Goal: Task Accomplishment & Management: Use online tool/utility

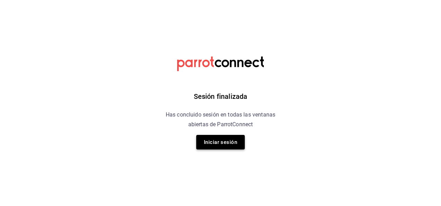
click at [235, 142] on button "Iniciar sesión" at bounding box center [220, 142] width 49 height 15
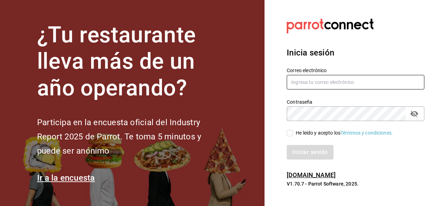
type input "[EMAIL_ADDRESS][PERSON_NAME][DOMAIN_NAME]"
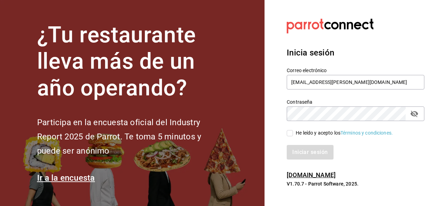
click at [290, 137] on div "Iniciar sesión" at bounding box center [352, 148] width 146 height 23
click at [290, 133] on input "He leído y acepto los Términos y condiciones." at bounding box center [290, 133] width 6 height 6
checkbox input "true"
click at [304, 151] on button "Iniciar sesión" at bounding box center [310, 152] width 47 height 15
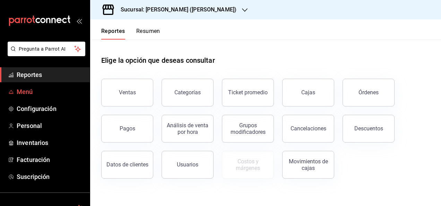
click at [28, 93] on span "Menú" at bounding box center [51, 91] width 68 height 9
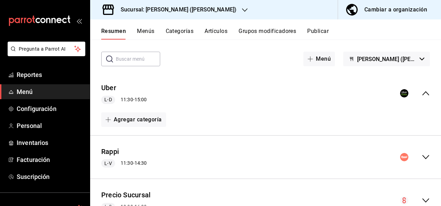
scroll to position [42, 0]
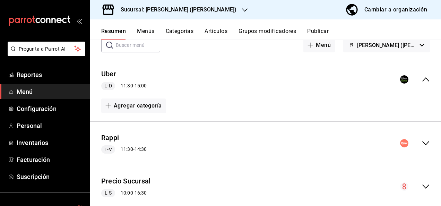
click at [423, 143] on icon "collapse-menu-row" at bounding box center [426, 143] width 8 height 8
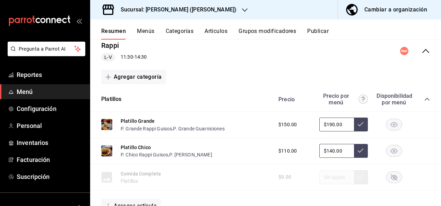
scroll to position [153, 0]
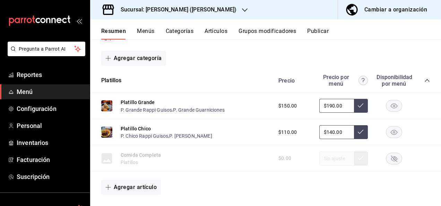
click at [425, 80] on icon "collapse-category-row" at bounding box center [428, 81] width 6 height 6
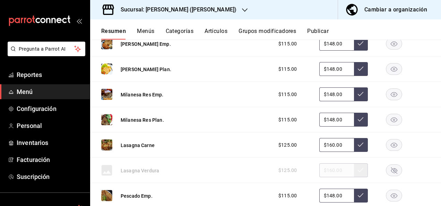
scroll to position [444, 0]
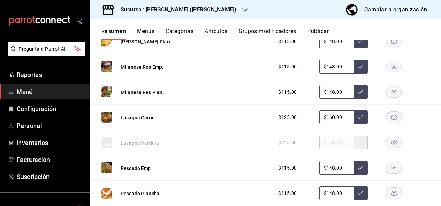
click at [389, 119] on rect "button" at bounding box center [395, 117] width 16 height 11
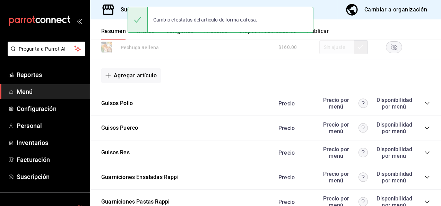
scroll to position [722, 0]
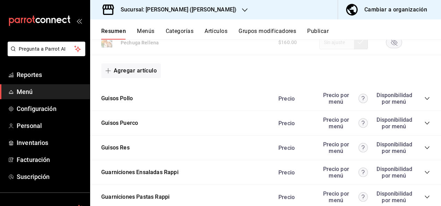
click at [425, 97] on icon "collapse-category-row" at bounding box center [428, 99] width 6 height 6
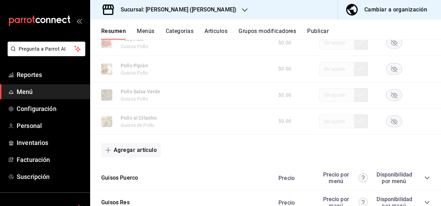
scroll to position [1152, 0]
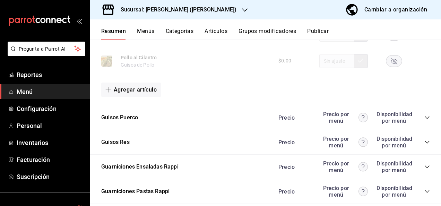
click at [425, 117] on icon "collapse-category-row" at bounding box center [428, 118] width 6 height 6
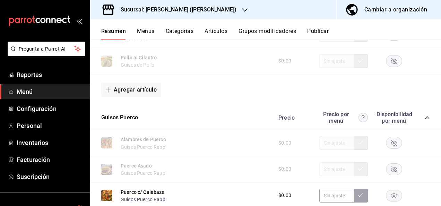
click at [389, 196] on rect "button" at bounding box center [395, 195] width 16 height 11
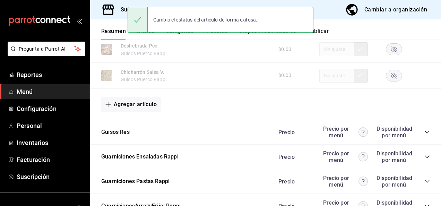
scroll to position [1540, 0]
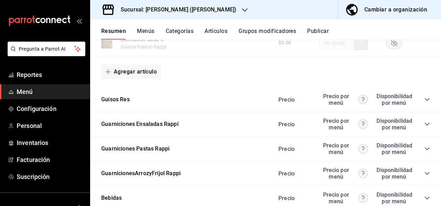
click at [425, 100] on icon "collapse-category-row" at bounding box center [428, 100] width 6 height 6
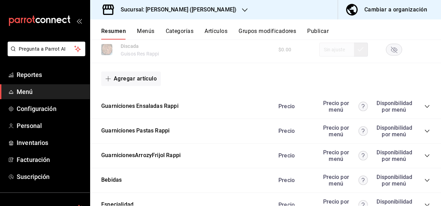
scroll to position [1966, 0]
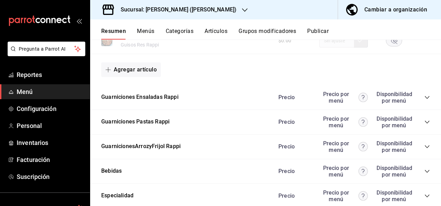
click at [423, 126] on div "Guarniciones Pastas Rappi Precio Precio por menú Disponibilidad por menú" at bounding box center [265, 122] width 351 height 25
click at [425, 125] on icon "collapse-category-row" at bounding box center [428, 122] width 6 height 6
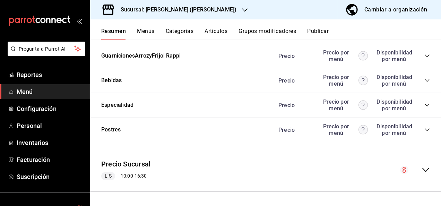
scroll to position [2302, 0]
click at [425, 56] on icon "collapse-category-row" at bounding box center [428, 56] width 6 height 6
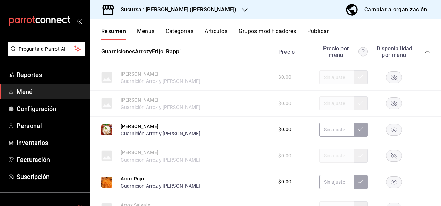
click at [388, 129] on rect "button" at bounding box center [395, 129] width 16 height 11
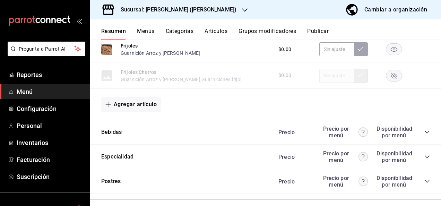
scroll to position [2544, 0]
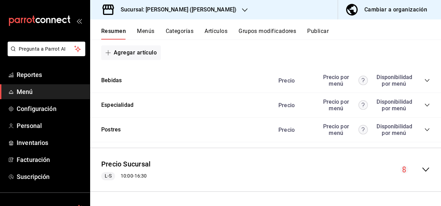
click at [326, 32] on button "Publicar" at bounding box center [318, 34] width 22 height 12
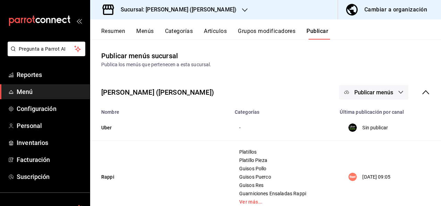
click at [400, 95] on button "Publicar menús" at bounding box center [373, 92] width 69 height 15
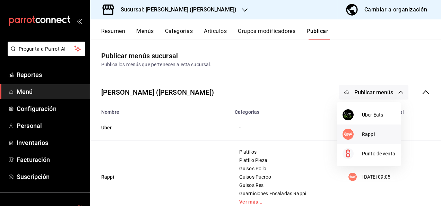
click at [365, 135] on span "Rappi" at bounding box center [378, 134] width 33 height 7
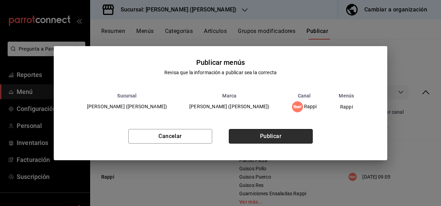
click at [287, 138] on button "Publicar" at bounding box center [271, 136] width 84 height 15
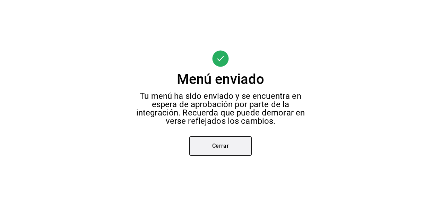
click at [231, 150] on button "Cerrar" at bounding box center [220, 145] width 62 height 19
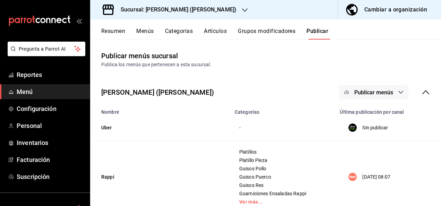
click at [194, 9] on h3 "Sucursal: Ceballos (Terranova)" at bounding box center [175, 10] width 121 height 8
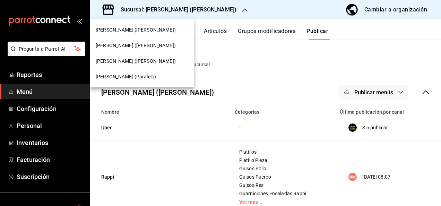
click at [125, 77] on span "Ceballos (Paralelo)" at bounding box center [126, 76] width 60 height 7
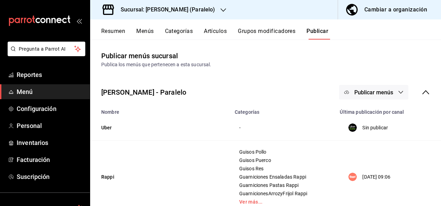
click at [110, 28] on button "Resumen" at bounding box center [113, 34] width 24 height 12
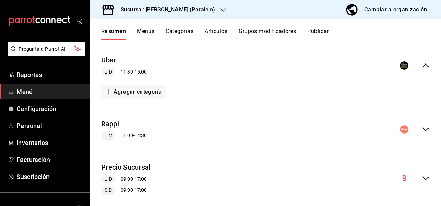
scroll to position [69, 0]
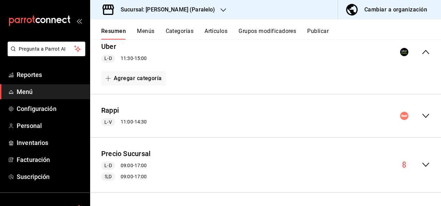
click at [424, 114] on icon "collapse-menu-row" at bounding box center [426, 116] width 7 height 4
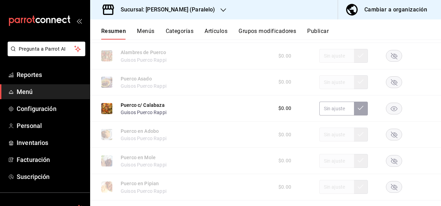
scroll to position [684, 0]
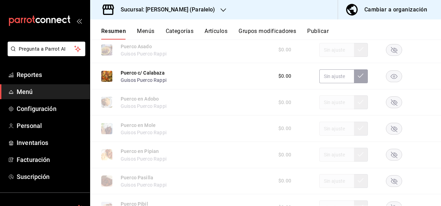
click at [387, 81] on rect "button" at bounding box center [395, 75] width 16 height 11
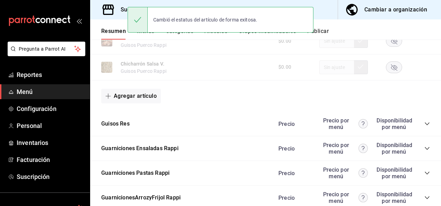
scroll to position [952, 0]
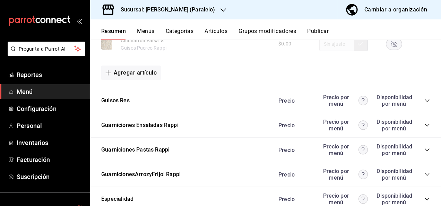
click at [425, 103] on icon "collapse-category-row" at bounding box center [428, 101] width 6 height 6
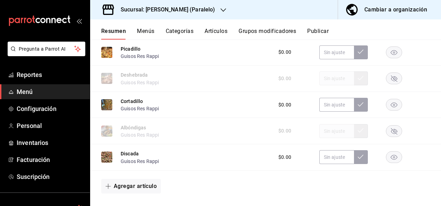
scroll to position [1318, 0]
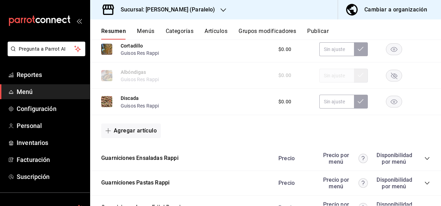
click at [391, 104] on icon "button" at bounding box center [394, 102] width 7 height 5
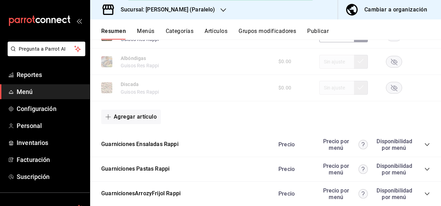
scroll to position [1392, 0]
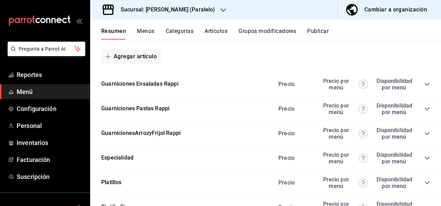
click at [425, 112] on icon "collapse-category-row" at bounding box center [428, 109] width 6 height 6
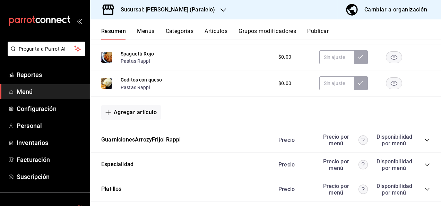
scroll to position [1609, 0]
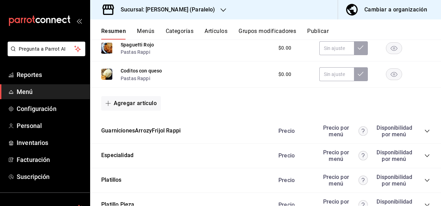
click at [425, 134] on icon "collapse-category-row" at bounding box center [428, 131] width 6 height 6
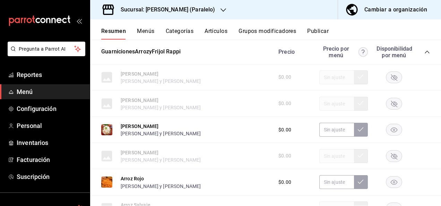
scroll to position [1716, 0]
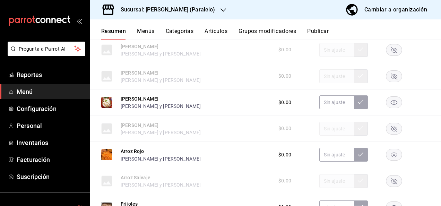
click at [388, 108] on rect "button" at bounding box center [395, 102] width 16 height 11
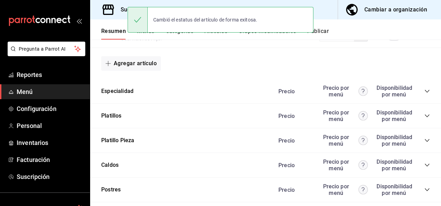
scroll to position [1947, 0]
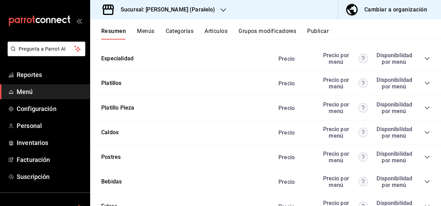
click at [425, 111] on icon "collapse-category-row" at bounding box center [428, 108] width 6 height 6
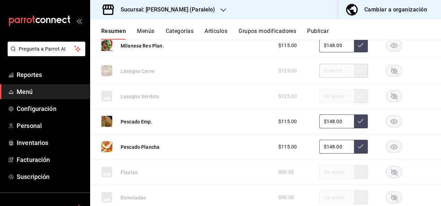
scroll to position [2317, 0]
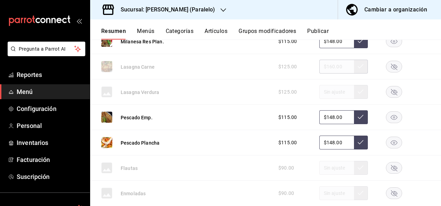
click at [323, 29] on button "Publicar" at bounding box center [318, 34] width 22 height 12
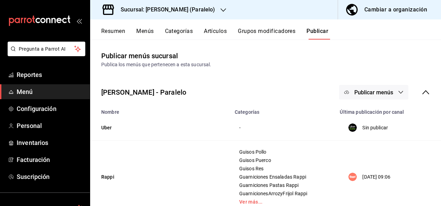
click at [392, 95] on button "Publicar menús" at bounding box center [373, 92] width 69 height 15
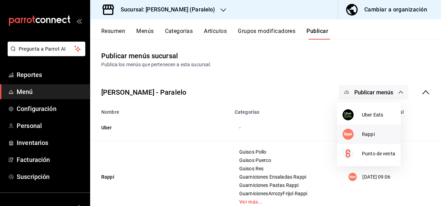
click at [367, 132] on span "Rappi" at bounding box center [378, 134] width 33 height 7
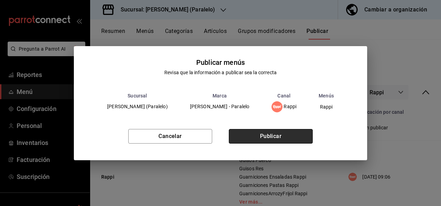
click at [294, 137] on button "Publicar" at bounding box center [271, 136] width 84 height 15
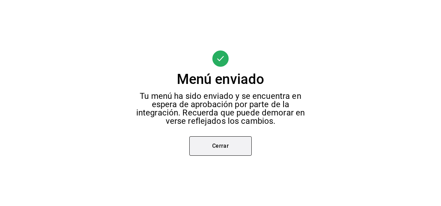
click at [224, 142] on button "Cerrar" at bounding box center [220, 145] width 62 height 19
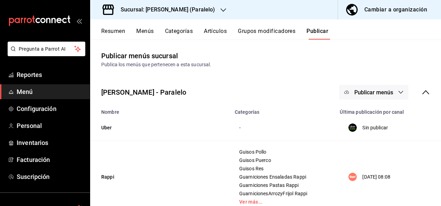
click at [195, 12] on div "Sucursal: Ceballos (Paralelo)" at bounding box center [162, 9] width 133 height 19
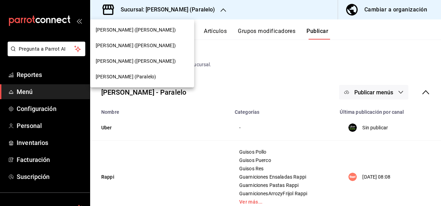
click at [130, 63] on span "Ceballos (Vasconcelos)" at bounding box center [136, 61] width 80 height 7
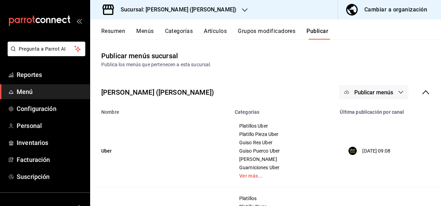
click at [114, 34] on button "Resumen" at bounding box center [113, 34] width 24 height 12
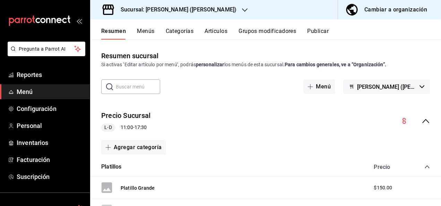
click at [423, 120] on icon "collapse-menu-row" at bounding box center [426, 121] width 7 height 4
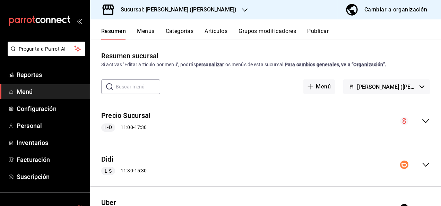
click at [422, 163] on icon "collapse-menu-row" at bounding box center [426, 165] width 8 height 8
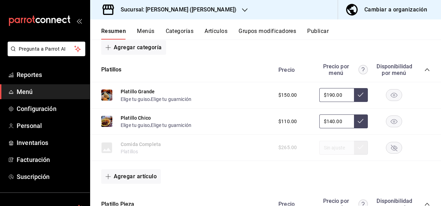
scroll to position [148, 0]
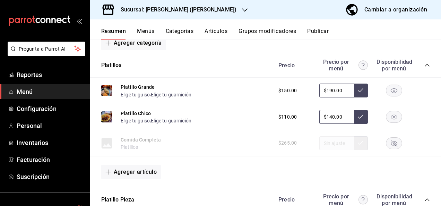
click at [425, 65] on icon "collapse-category-row" at bounding box center [428, 65] width 6 height 6
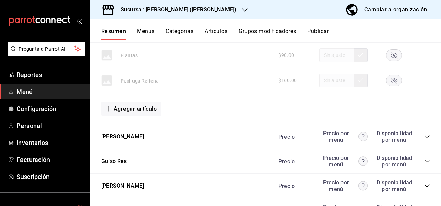
scroll to position [615, 0]
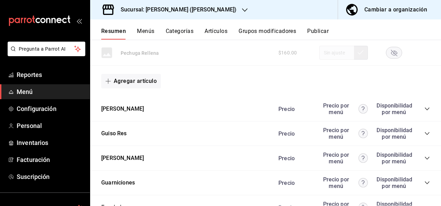
click at [425, 106] on icon "collapse-category-row" at bounding box center [428, 109] width 6 height 6
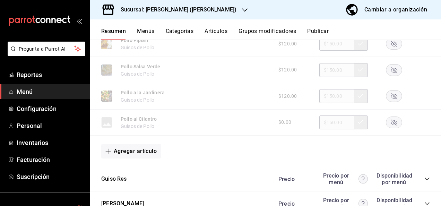
scroll to position [1036, 0]
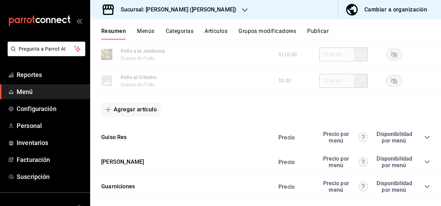
click at [425, 135] on icon "collapse-category-row" at bounding box center [428, 138] width 6 height 6
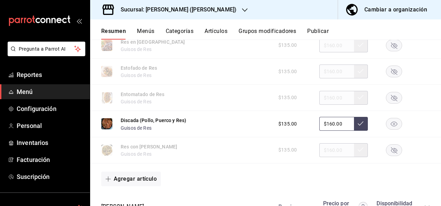
scroll to position [1365, 0]
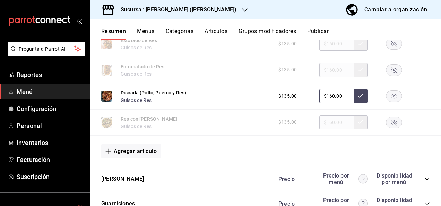
click at [391, 99] on icon "button" at bounding box center [394, 96] width 7 height 5
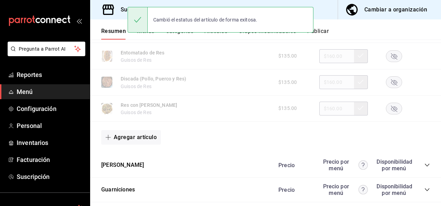
scroll to position [1443, 0]
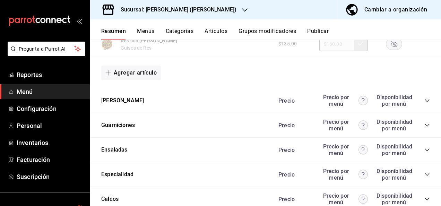
click at [425, 102] on icon "collapse-category-row" at bounding box center [428, 101] width 6 height 6
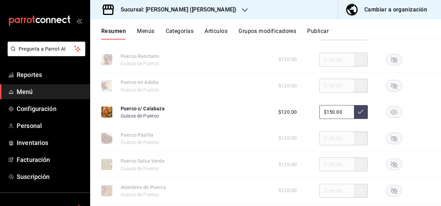
scroll to position [1638, 0]
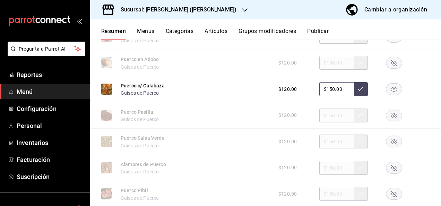
click at [389, 89] on rect "button" at bounding box center [395, 89] width 16 height 11
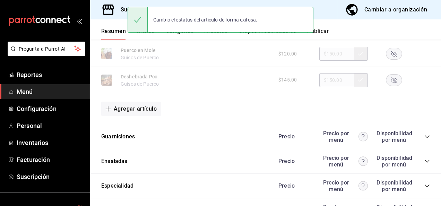
scroll to position [1837, 0]
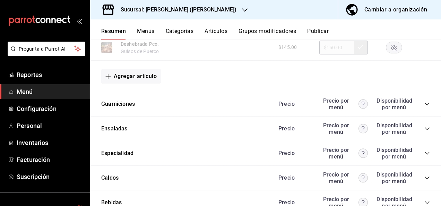
click at [425, 106] on icon "collapse-category-row" at bounding box center [428, 104] width 6 height 6
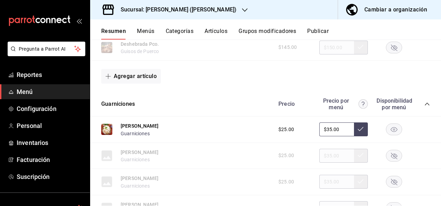
click at [389, 134] on rect "button" at bounding box center [395, 129] width 16 height 11
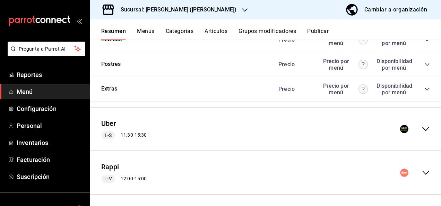
scroll to position [2511, 0]
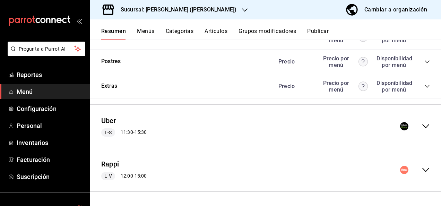
click at [422, 124] on icon "collapse-menu-row" at bounding box center [426, 126] width 8 height 8
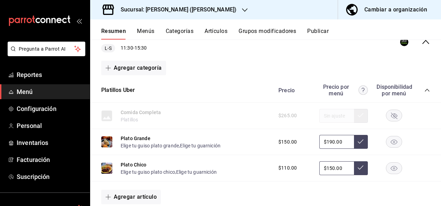
scroll to position [2608, 0]
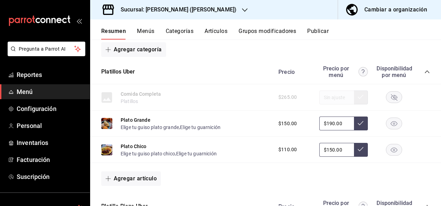
click at [425, 75] on icon "collapse-category-row" at bounding box center [428, 72] width 6 height 6
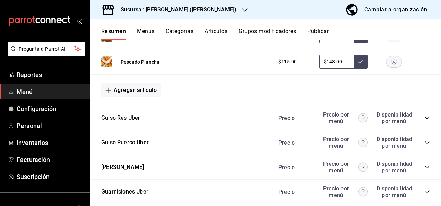
scroll to position [3080, 0]
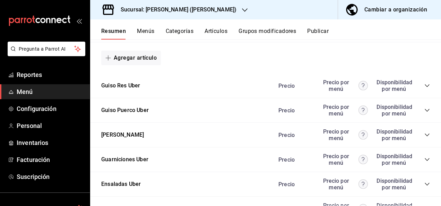
click at [425, 87] on icon "collapse-category-row" at bounding box center [428, 86] width 6 height 6
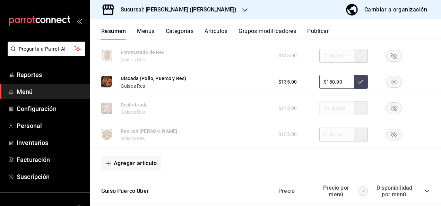
scroll to position [3381, 0]
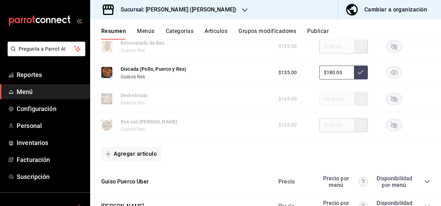
click at [390, 78] on rect "button" at bounding box center [395, 72] width 16 height 11
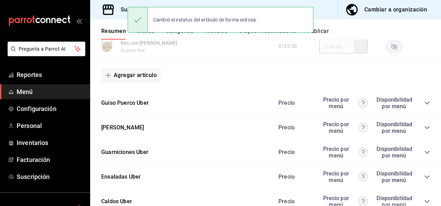
scroll to position [3478, 0]
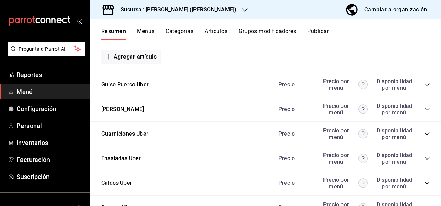
click at [425, 87] on icon "collapse-category-row" at bounding box center [428, 85] width 6 height 6
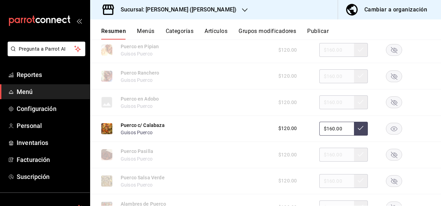
scroll to position [3654, 0]
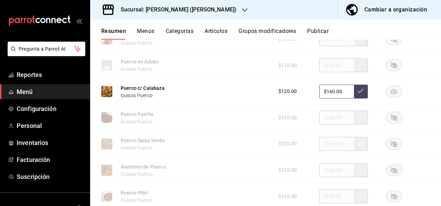
click at [390, 97] on rect "button" at bounding box center [395, 91] width 16 height 11
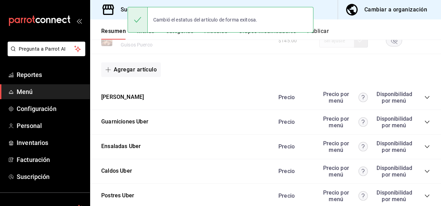
scroll to position [3867, 0]
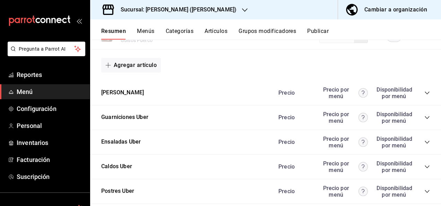
click at [425, 96] on icon "collapse-category-row" at bounding box center [428, 93] width 6 height 6
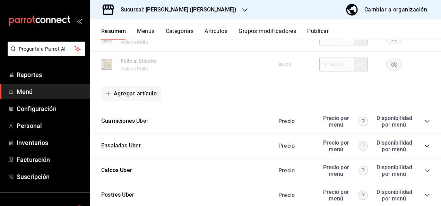
scroll to position [4306, 0]
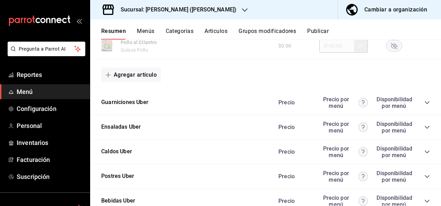
click at [425, 105] on icon "collapse-category-row" at bounding box center [428, 103] width 6 height 6
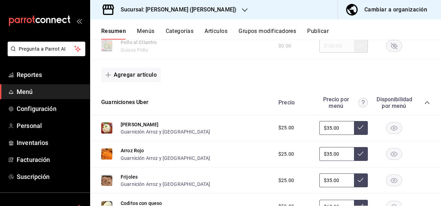
click at [388, 134] on rect "button" at bounding box center [395, 127] width 16 height 11
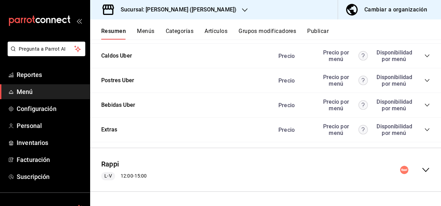
scroll to position [4918, 0]
click at [422, 171] on icon "collapse-menu-row" at bounding box center [426, 170] width 8 height 8
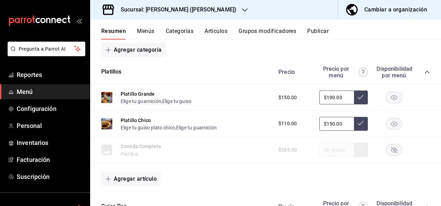
scroll to position [5057, 0]
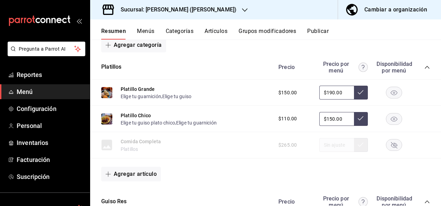
click at [425, 70] on icon "collapse-category-row" at bounding box center [428, 68] width 6 height 6
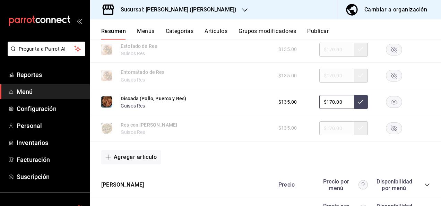
scroll to position [5362, 0]
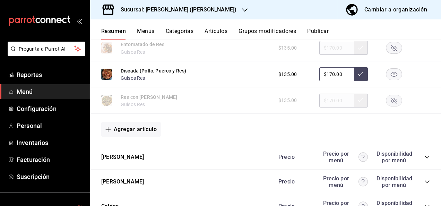
click at [390, 80] on rect "button" at bounding box center [395, 74] width 16 height 11
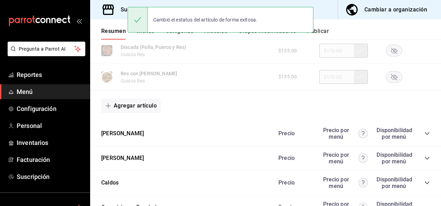
scroll to position [5390, 0]
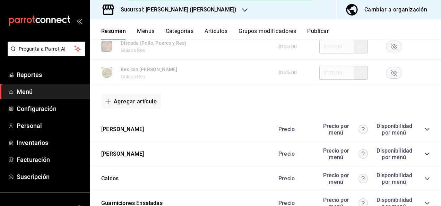
click at [425, 132] on icon "collapse-category-row" at bounding box center [428, 130] width 6 height 6
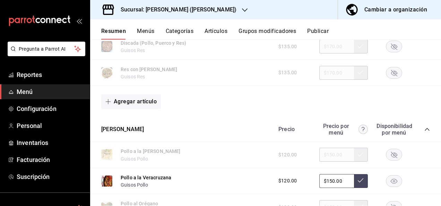
click at [387, 187] on rect "button" at bounding box center [395, 180] width 16 height 11
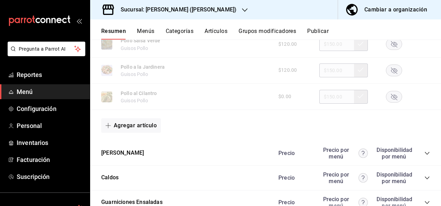
scroll to position [5862, 0]
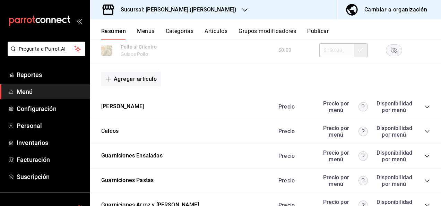
click at [425, 110] on icon "collapse-category-row" at bounding box center [428, 107] width 6 height 6
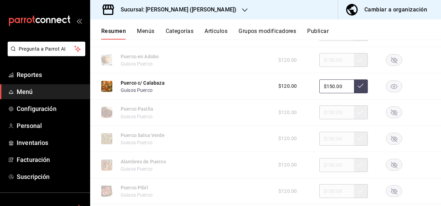
scroll to position [6088, 0]
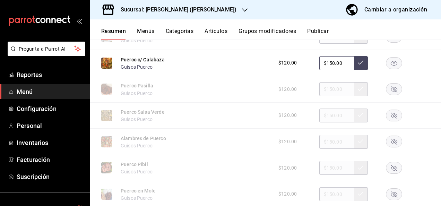
click at [388, 69] on rect "button" at bounding box center [395, 62] width 16 height 11
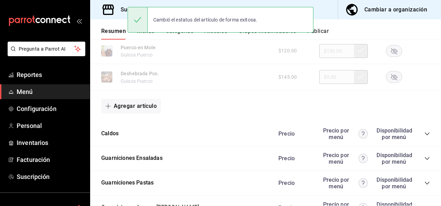
scroll to position [6264, 0]
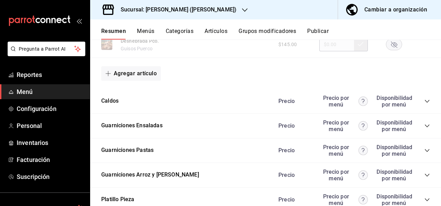
click at [425, 104] on icon "collapse-category-row" at bounding box center [428, 102] width 6 height 6
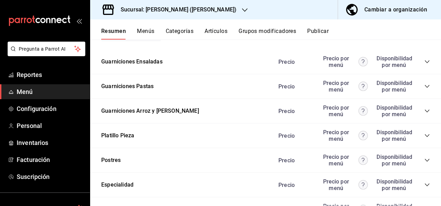
scroll to position [7046, 0]
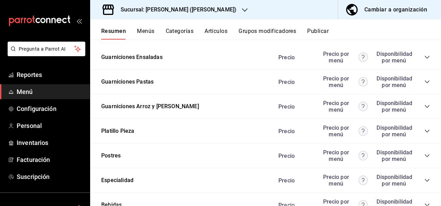
click at [425, 85] on icon "collapse-category-row" at bounding box center [428, 82] width 6 height 6
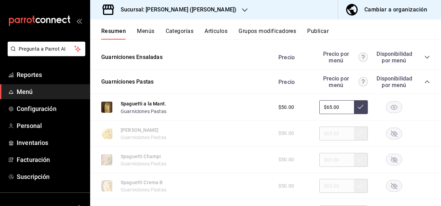
click at [389, 113] on rect "button" at bounding box center [395, 107] width 16 height 11
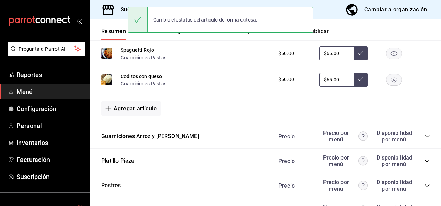
scroll to position [7286, 0]
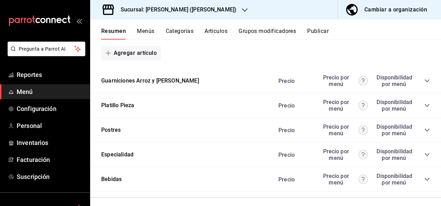
click at [425, 84] on icon "collapse-category-row" at bounding box center [428, 81] width 6 height 6
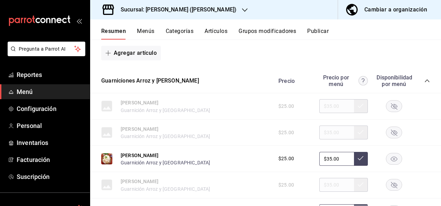
click at [388, 164] on rect "button" at bounding box center [395, 158] width 16 height 11
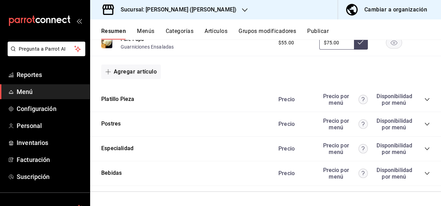
scroll to position [7582, 0]
click at [425, 100] on icon "collapse-category-row" at bounding box center [427, 99] width 5 height 3
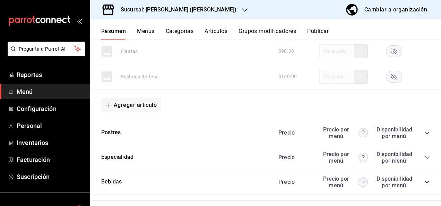
scroll to position [8042, 0]
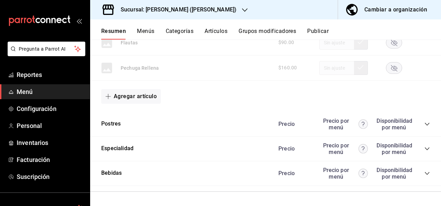
click at [323, 33] on button "Publicar" at bounding box center [318, 34] width 22 height 12
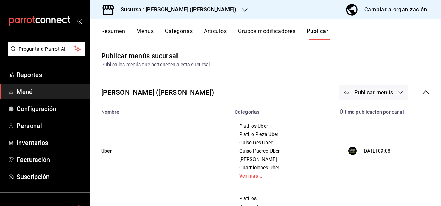
click at [388, 92] on span "Publicar menús" at bounding box center [374, 92] width 39 height 7
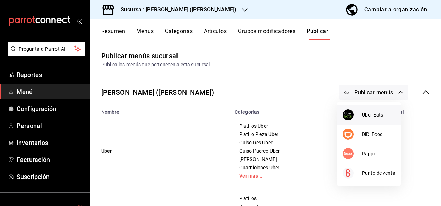
click at [366, 114] on span "Uber Eats" at bounding box center [378, 114] width 33 height 7
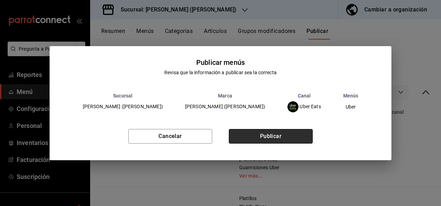
click at [289, 136] on button "Publicar" at bounding box center [271, 136] width 84 height 15
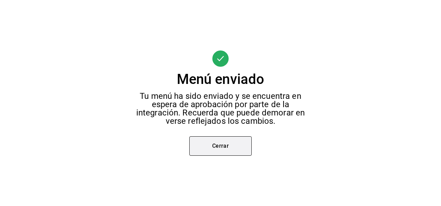
click at [228, 150] on button "Cerrar" at bounding box center [220, 145] width 62 height 19
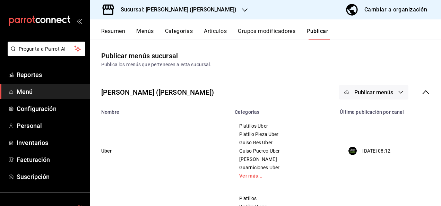
click at [380, 95] on span "Publicar menús" at bounding box center [374, 92] width 39 height 7
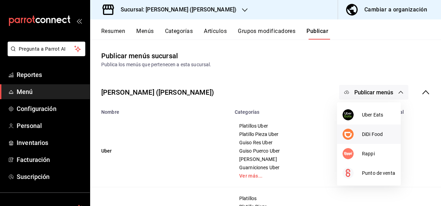
click at [360, 138] on div at bounding box center [352, 134] width 19 height 11
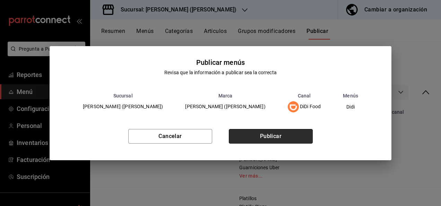
click at [278, 137] on button "Publicar" at bounding box center [271, 136] width 84 height 15
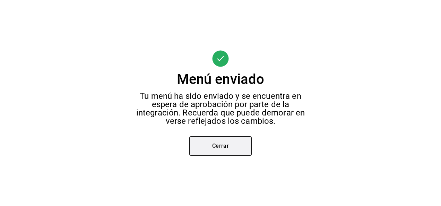
click at [223, 145] on button "Cerrar" at bounding box center [220, 145] width 62 height 19
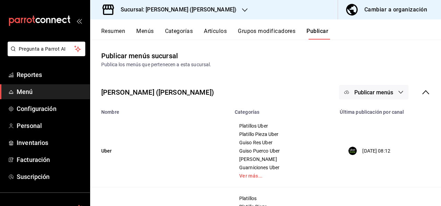
click at [369, 97] on button "Publicar menús" at bounding box center [373, 92] width 69 height 15
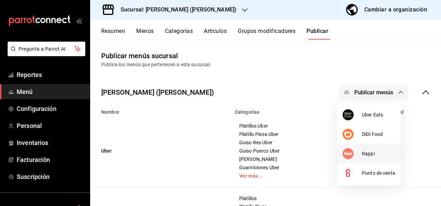
click at [369, 160] on li "Rappi" at bounding box center [369, 153] width 64 height 19
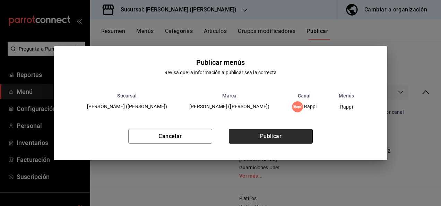
click at [279, 136] on button "Publicar" at bounding box center [271, 136] width 84 height 15
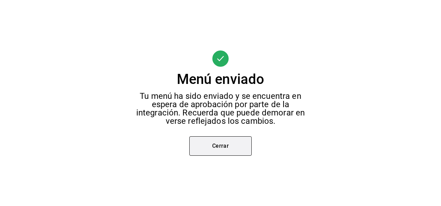
click at [225, 145] on button "Cerrar" at bounding box center [220, 145] width 62 height 19
